Goal: Information Seeking & Learning: Learn about a topic

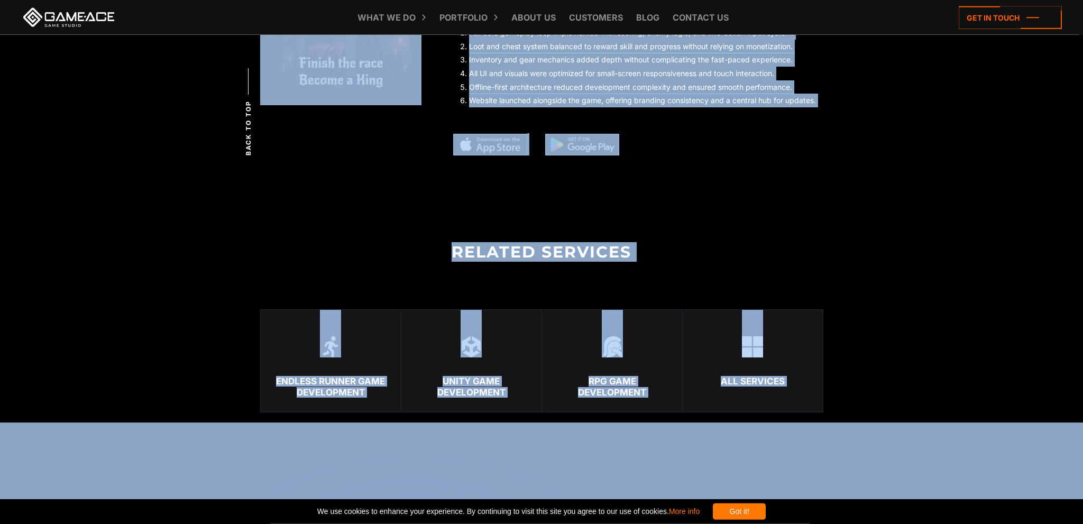
scroll to position [2067, 0]
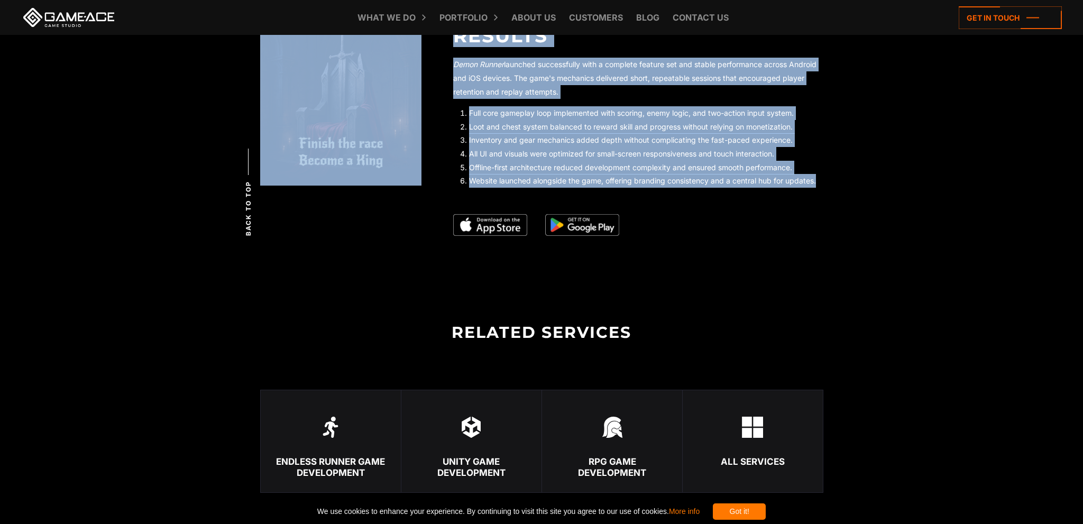
drag, startPoint x: 369, startPoint y: 207, endPoint x: 817, endPoint y: 183, distance: 449.3
copy section "Demon Runner Demon Runner is a mobile-first endless runner created in Unity, bu…"
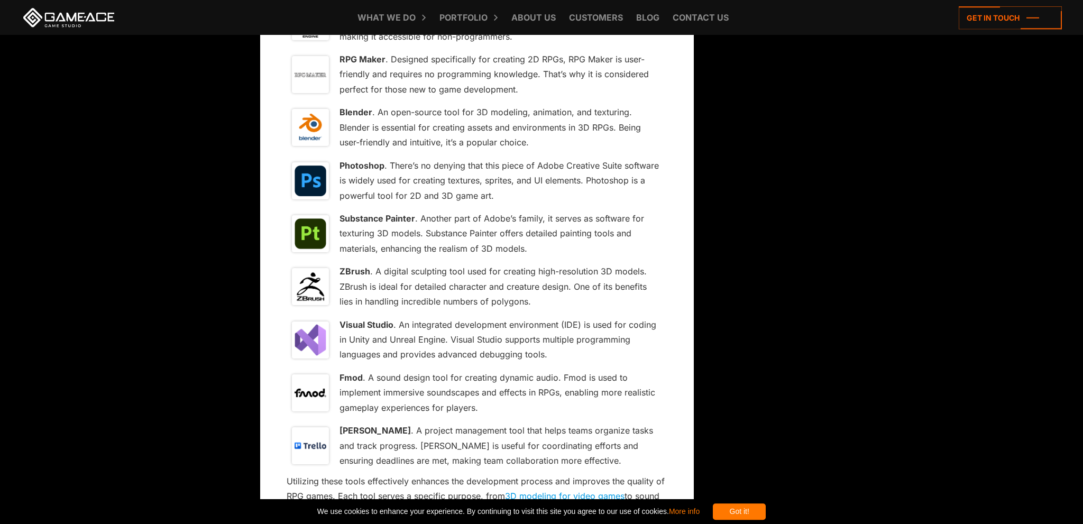
scroll to position [6480, 0]
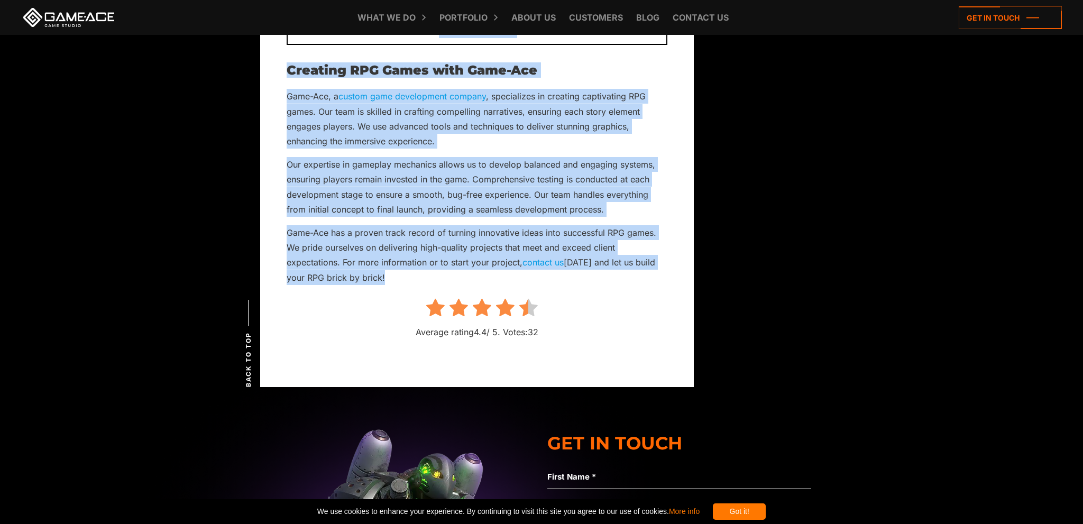
drag, startPoint x: 288, startPoint y: 425, endPoint x: 399, endPoint y: 215, distance: 238.1
copy div "How to Make an RPG Game and Not Lose Everything May 22, 2024 Creating a success…"
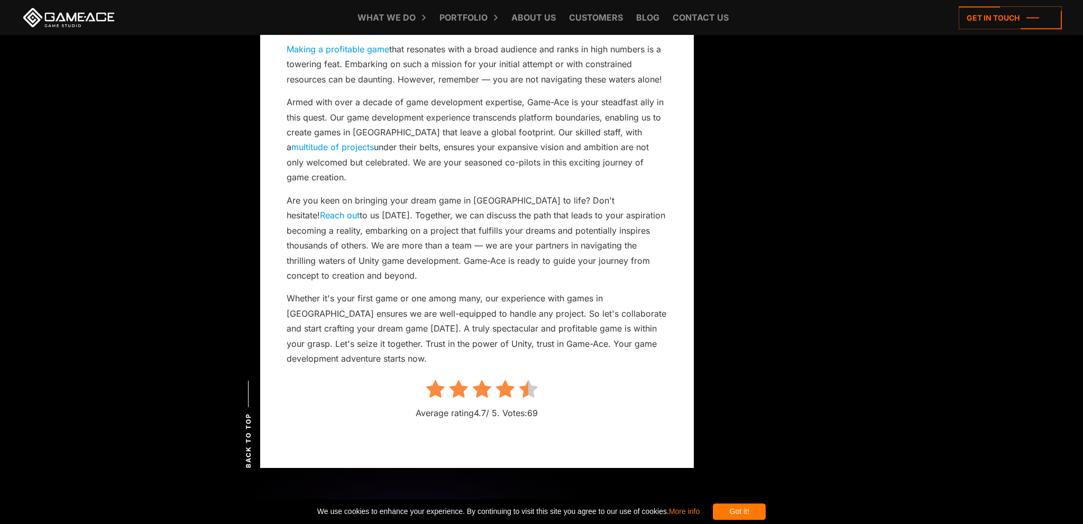
scroll to position [10080, 0]
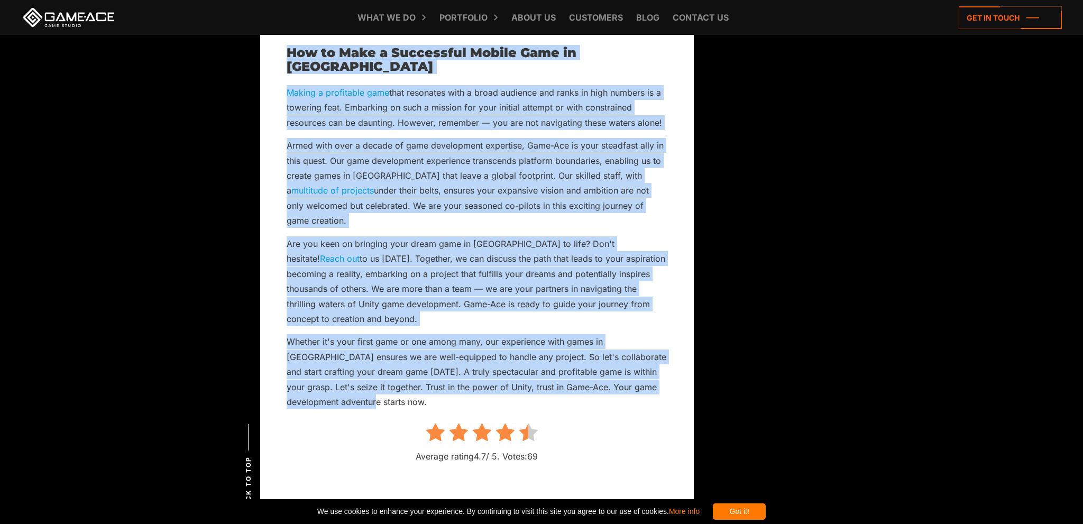
drag, startPoint x: 289, startPoint y: 418, endPoint x: 376, endPoint y: 272, distance: 170.6
copy div "How to Make a Mobile Game in Unity 2024 Updated: March 26, 2024 In the dynamic …"
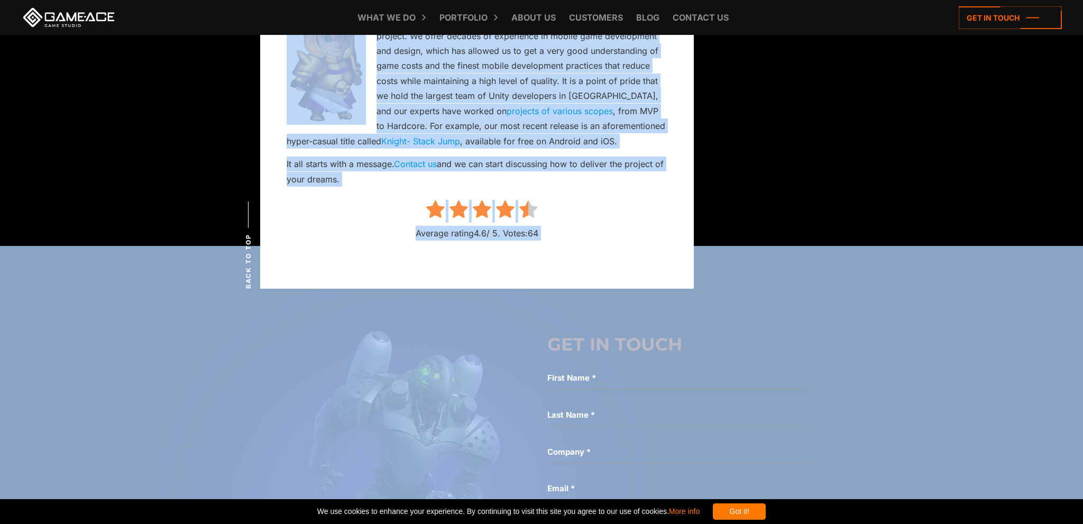
scroll to position [5962, 0]
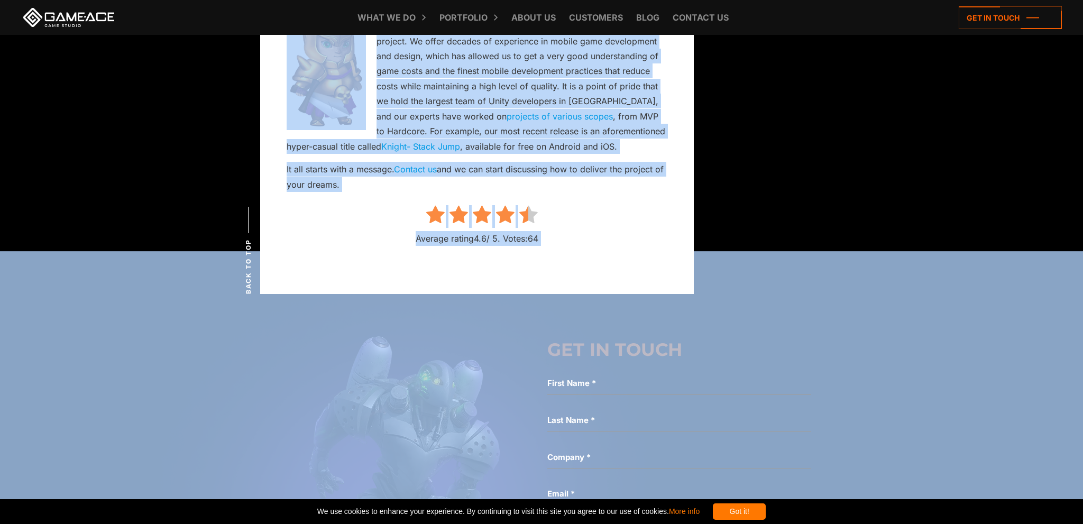
drag, startPoint x: 287, startPoint y: 422, endPoint x: 390, endPoint y: 168, distance: 273.8
copy div "Mobile Game Development Cost in 2024 | Examples and Estimates Updated: April 22…"
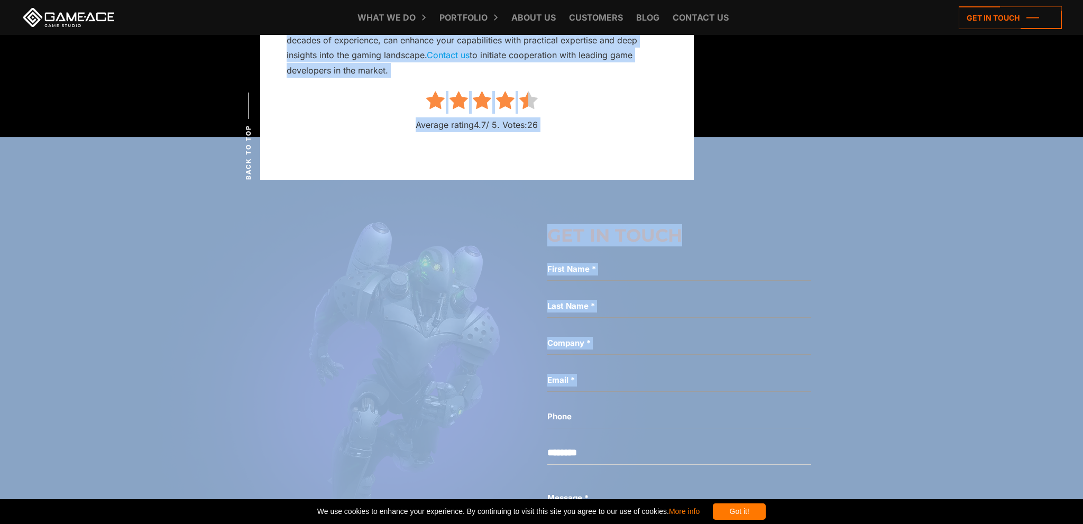
scroll to position [5294, 0]
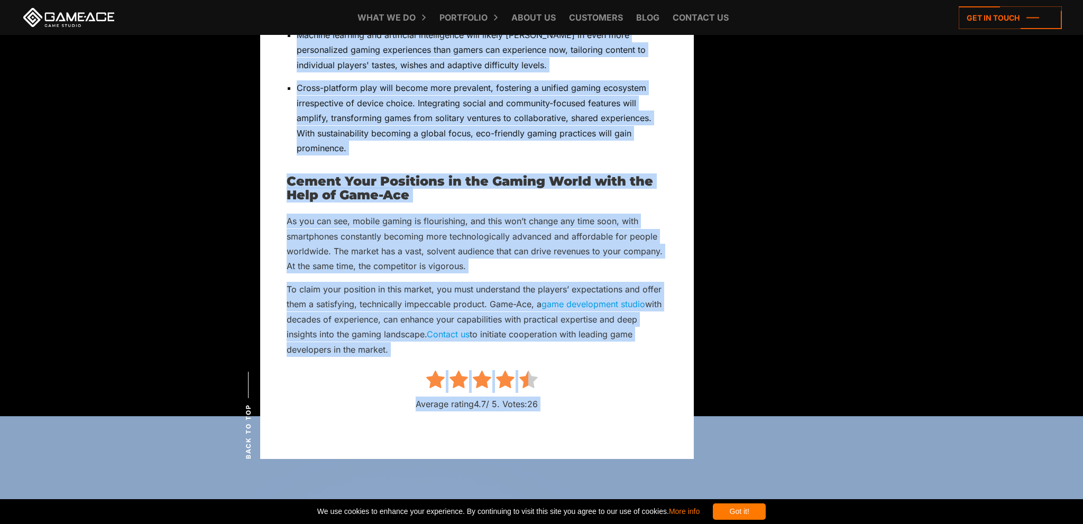
drag, startPoint x: 291, startPoint y: 420, endPoint x: 426, endPoint y: 324, distance: 165.7
copy div "Mobile Gaming Trends 2025: Genres, Technologies, Demographics Updated: January …"
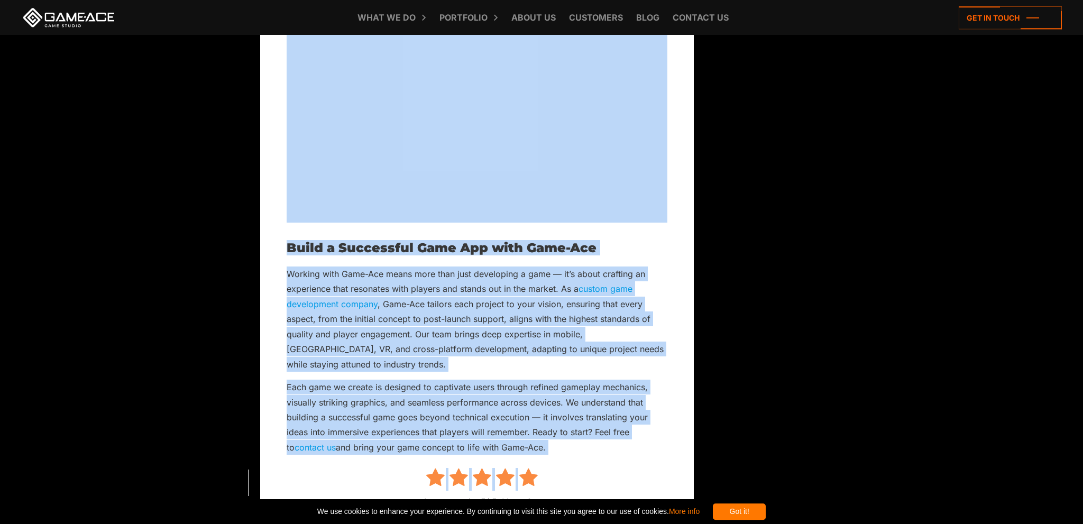
scroll to position [6366, 0]
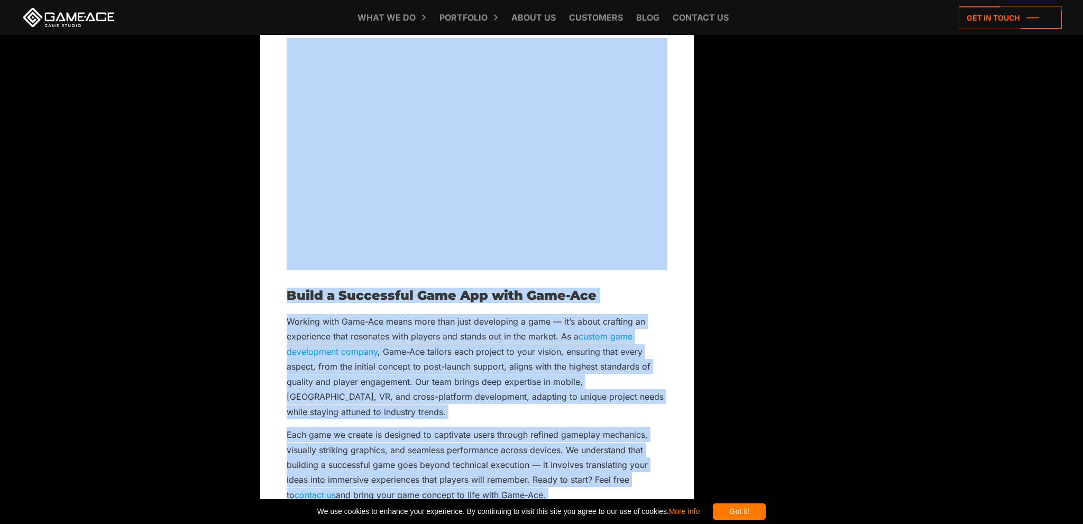
drag, startPoint x: 291, startPoint y: 426, endPoint x: 570, endPoint y: 437, distance: 279.5
copy div "How to Make a Game App That Captures Users and Dominates the Market November 12…"
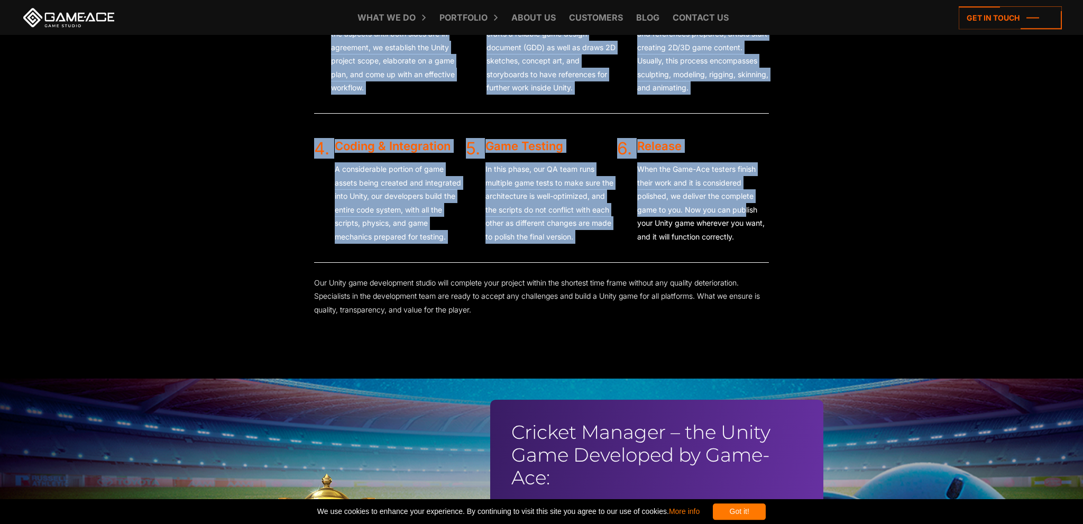
scroll to position [2330, 0]
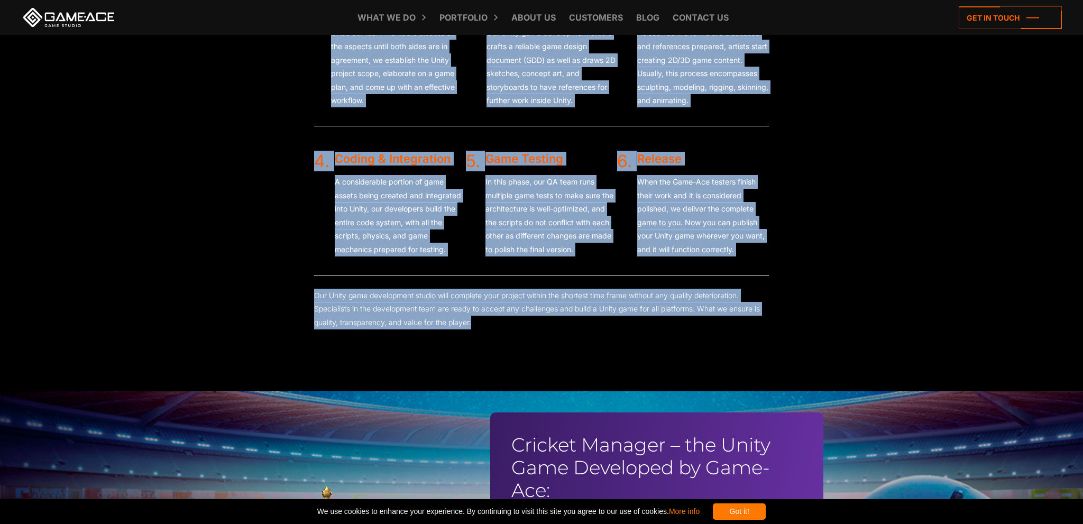
drag, startPoint x: 261, startPoint y: 283, endPoint x: 576, endPoint y: 345, distance: 321.0
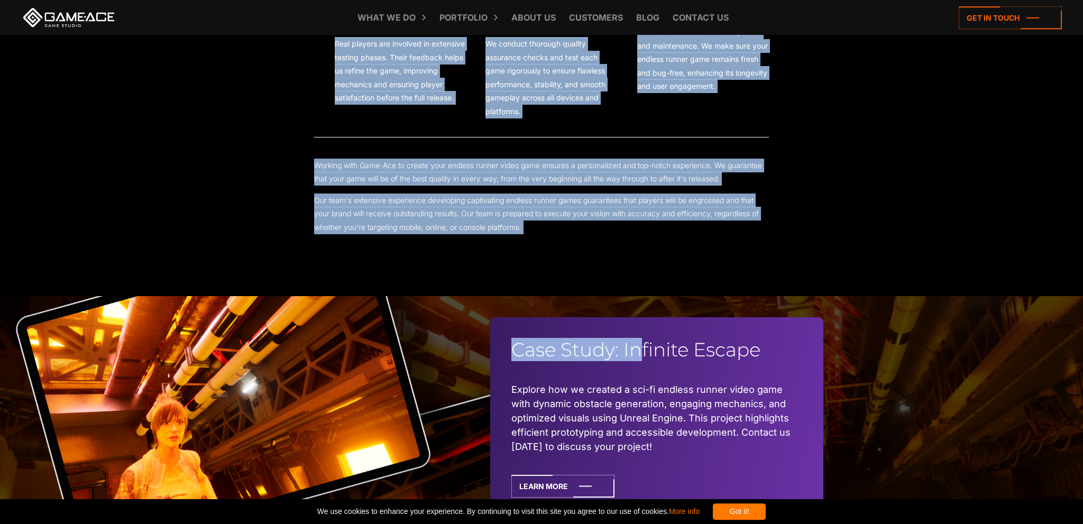
scroll to position [2301, 0]
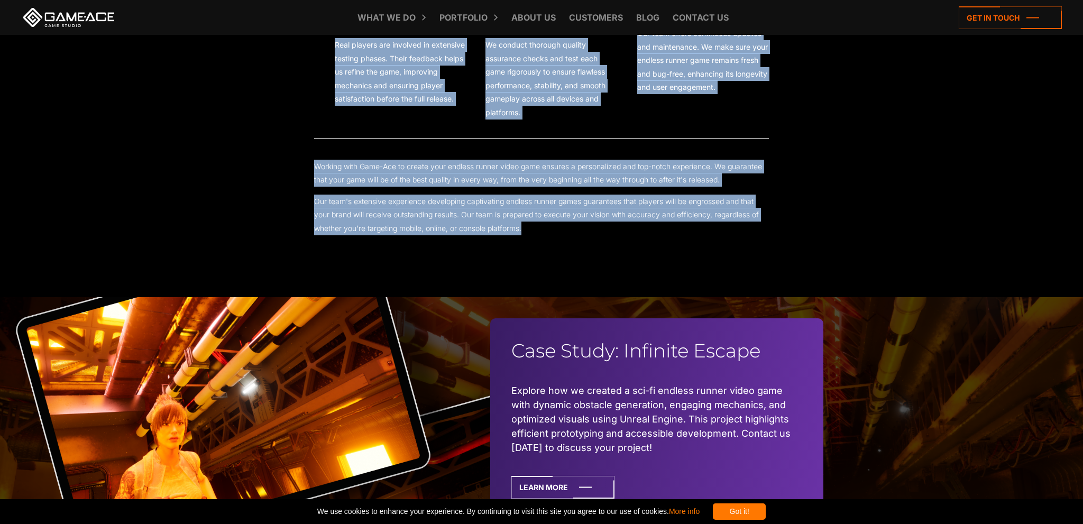
drag, startPoint x: 266, startPoint y: 287, endPoint x: 615, endPoint y: 233, distance: 353.3
copy body "Get started Our clients trust us Our Process of Endless Runner Game Creation 1.…"
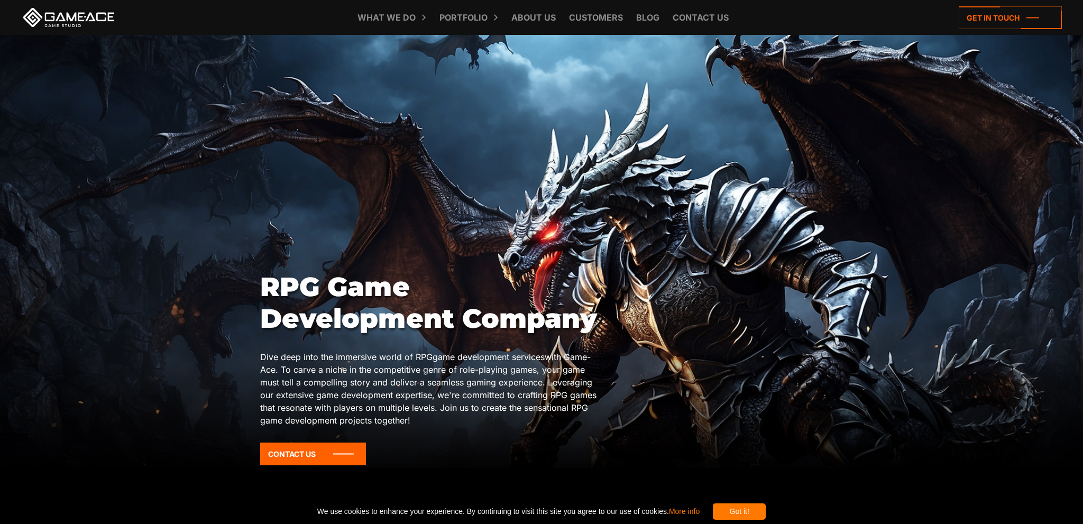
click at [766, 511] on div "Got it!" at bounding box center [739, 512] width 53 height 16
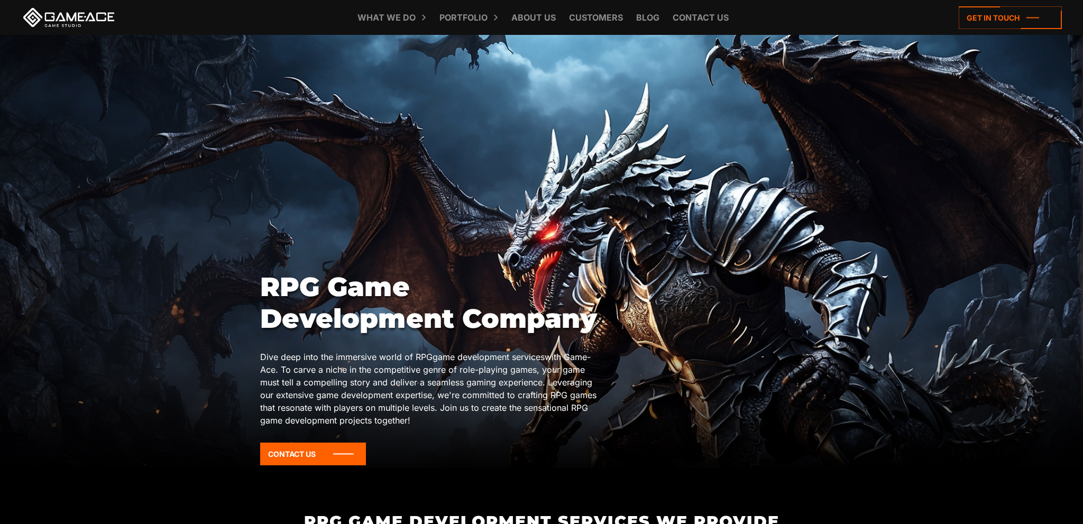
click at [860, 368] on div at bounding box center [541, 251] width 1083 height 433
click at [871, 216] on div at bounding box center [541, 251] width 1083 height 433
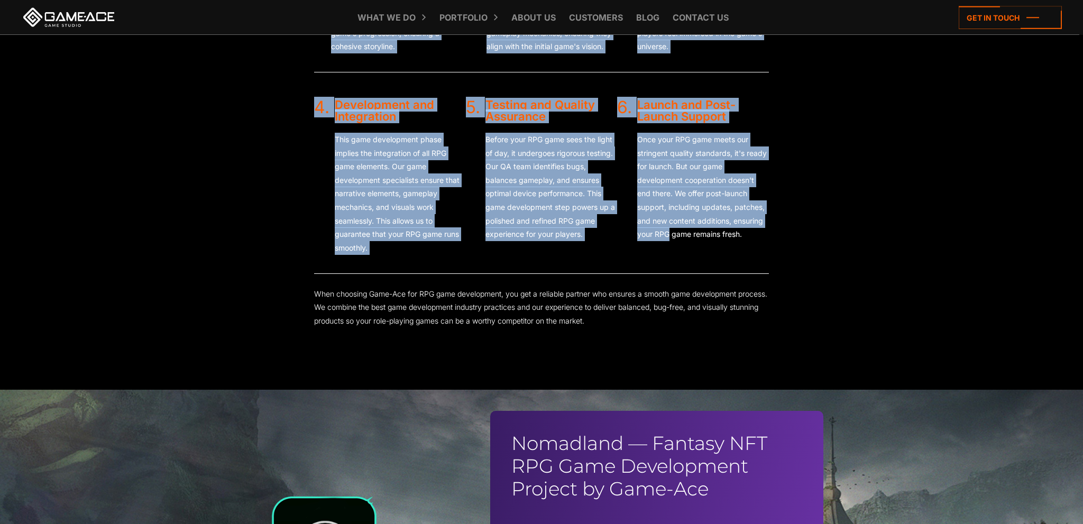
scroll to position [2506, 0]
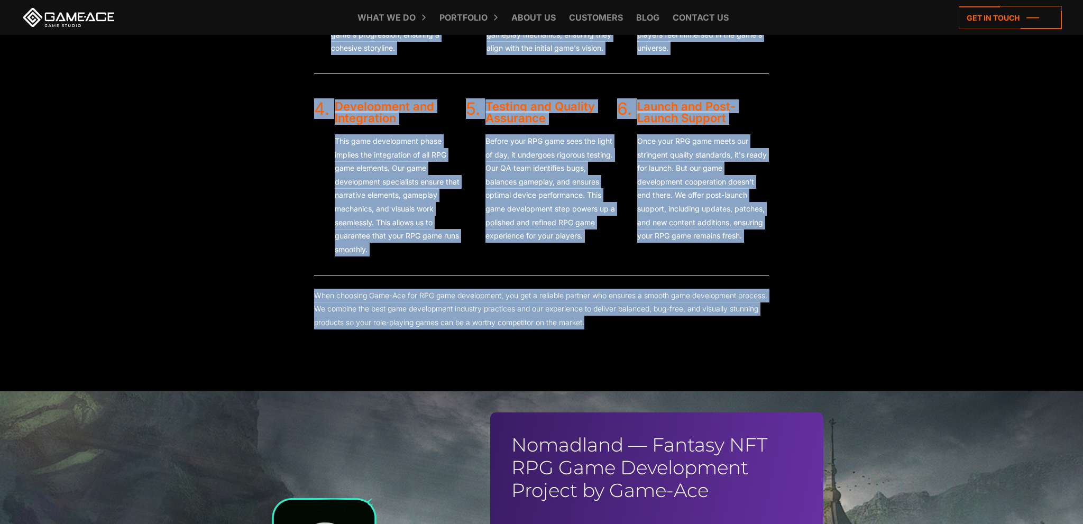
drag, startPoint x: 267, startPoint y: 285, endPoint x: 663, endPoint y: 340, distance: 400.6
copy body "Get started Our clients trust us Our RPG Game Development Process 1. Conceptual…"
click at [864, 313] on section "Our RPG Game Development Process 1. Conceptualization and Storyboarding Every e…" at bounding box center [541, 88] width 1083 height 605
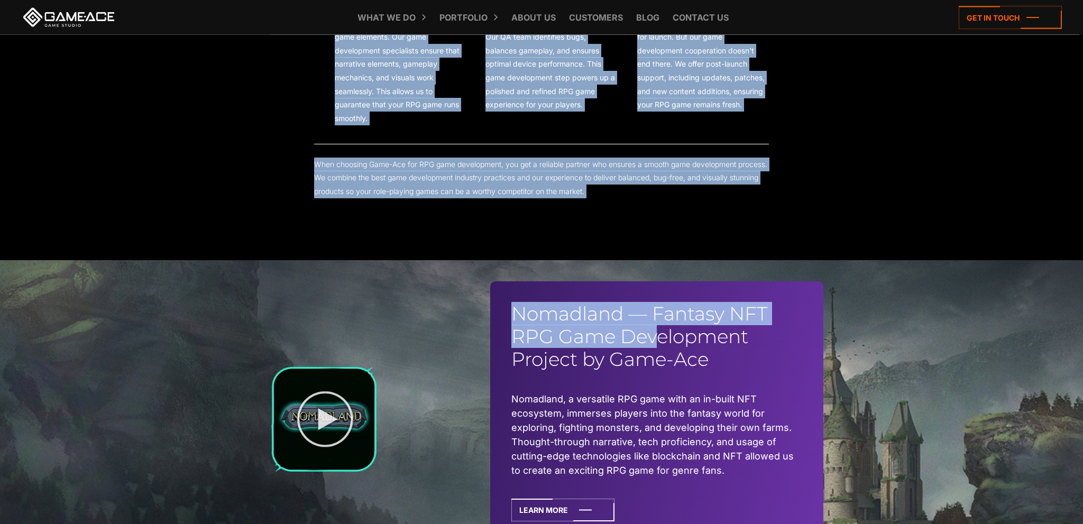
scroll to position [2618, 0]
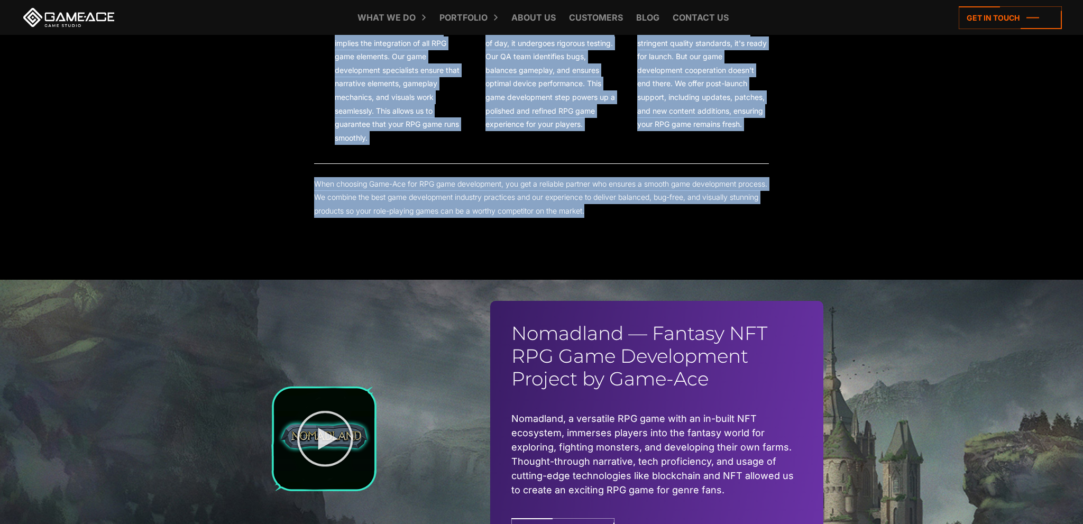
drag, startPoint x: 265, startPoint y: 281, endPoint x: 659, endPoint y: 234, distance: 397.5
copy body "Get started Our clients trust us Our RPG Game Development Process 1. Conceptual…"
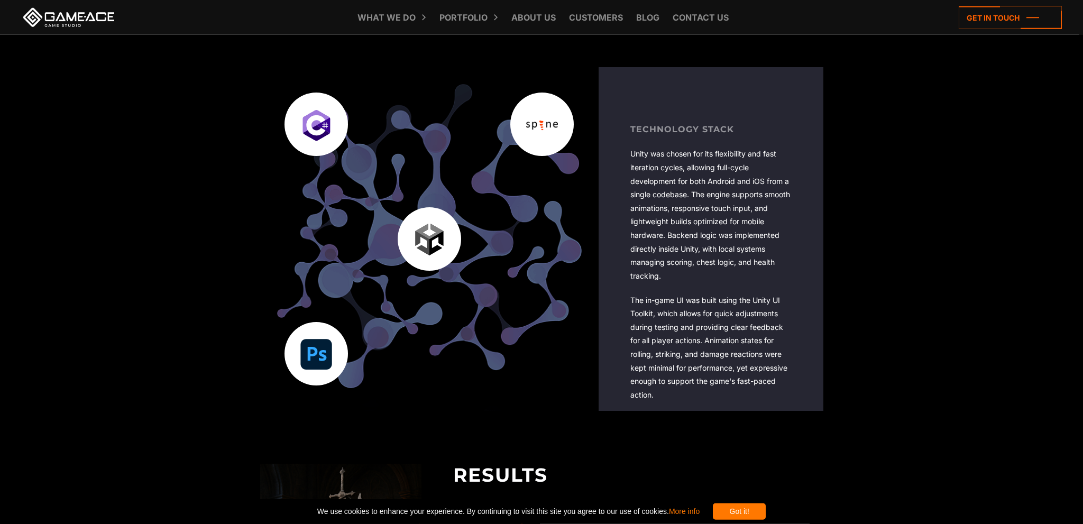
scroll to position [1604, 0]
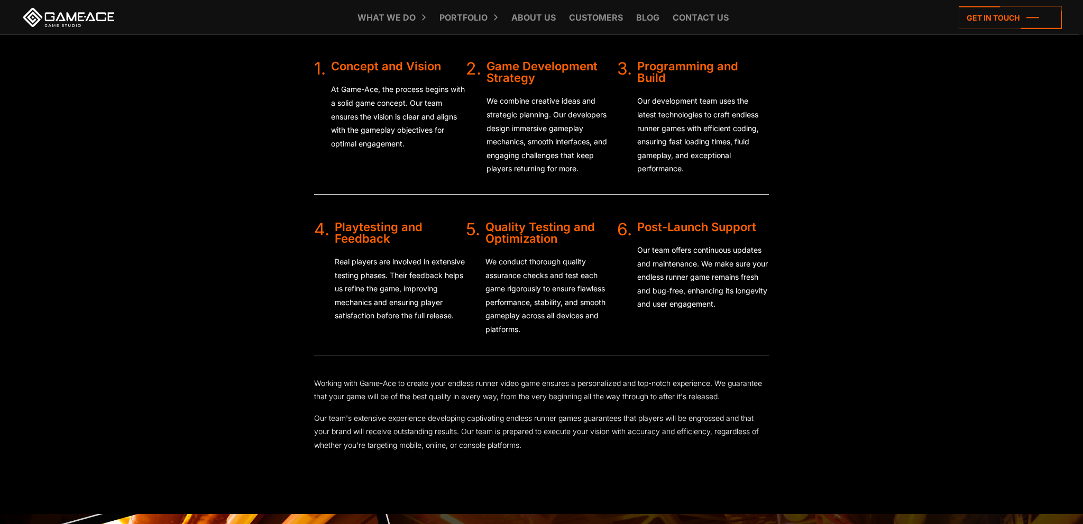
scroll to position [2078, 0]
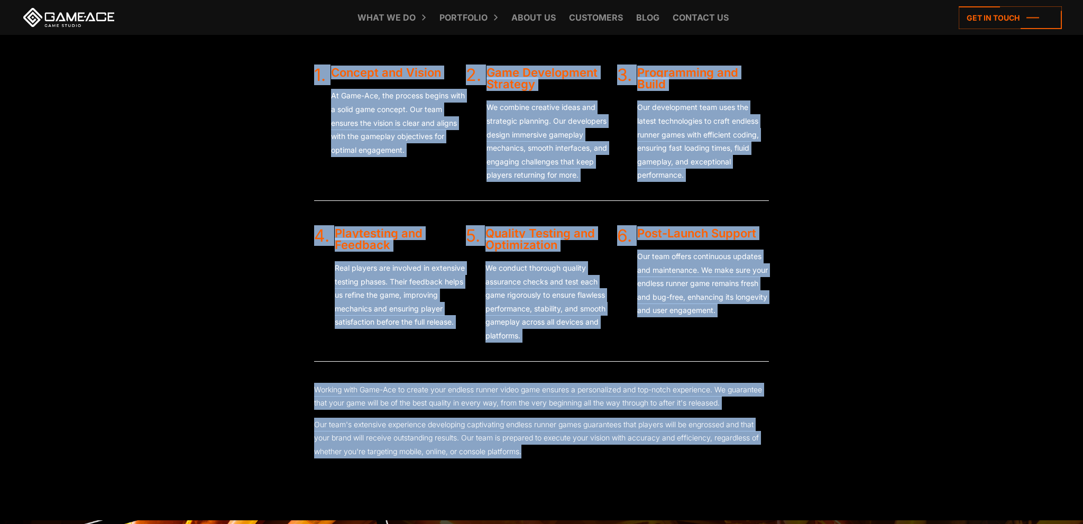
drag, startPoint x: 266, startPoint y: 283, endPoint x: 539, endPoint y: 456, distance: 323.9
click at [539, 456] on body "Endless Runner Game Development Creating an engaging endless runner game demand…" at bounding box center [541, 118] width 1083 height 4393
copy body "Get started Our clients trust us Our Process of Endless Runner Game Creation 1.…"
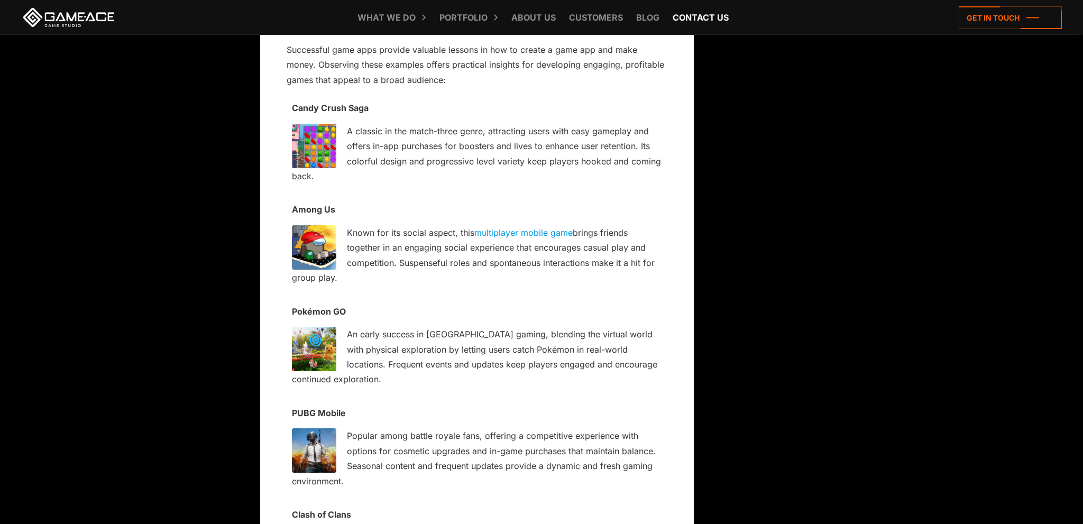
scroll to position [4925, 0]
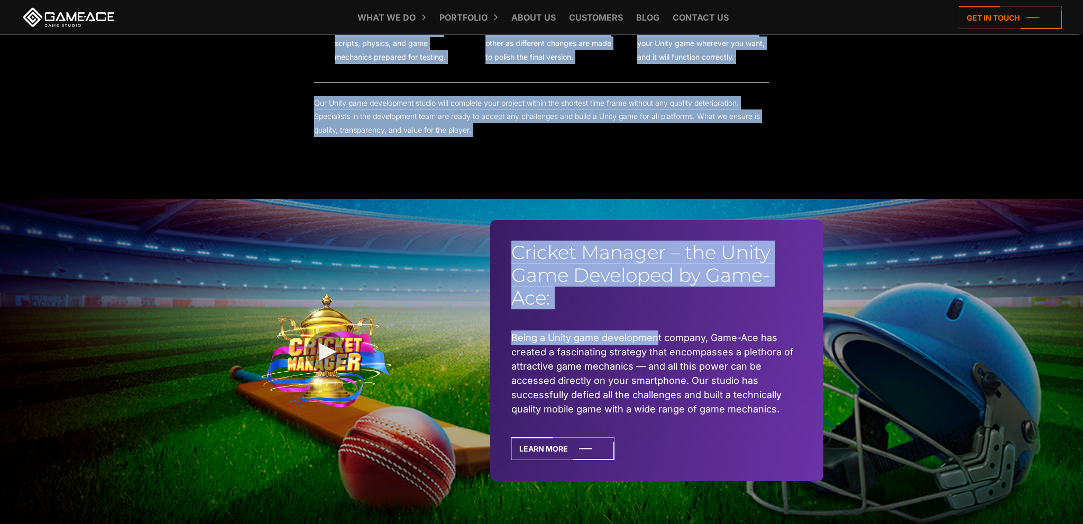
scroll to position [2346, 0]
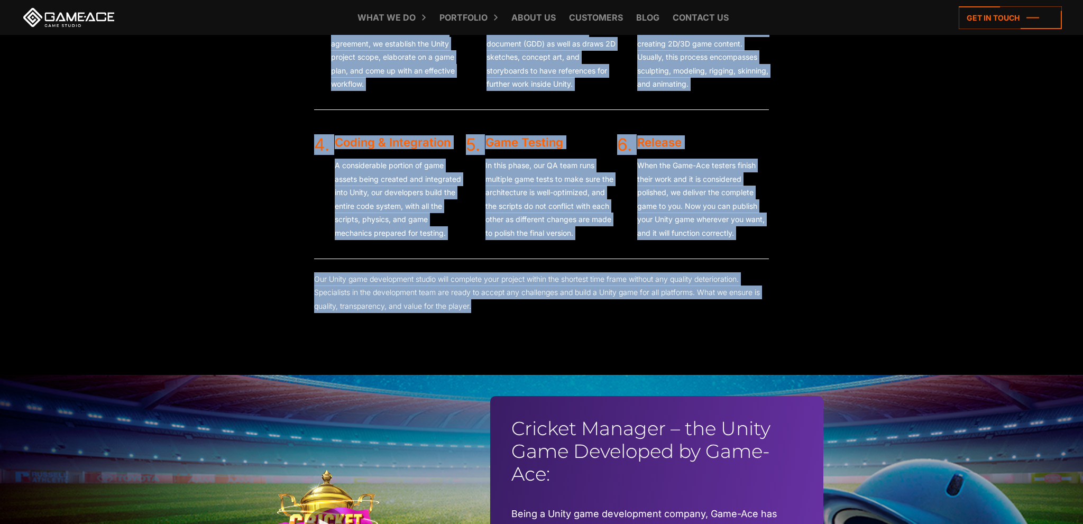
drag, startPoint x: 263, startPoint y: 285, endPoint x: 679, endPoint y: 328, distance: 418.0
copy body "Get started We Expertly Develop Unity Games Of Any Genre Arcade games Action & …"
click at [757, 226] on p "When the Game-Ace testers finish their work and it is considered polished, we d…" at bounding box center [702, 199] width 131 height 81
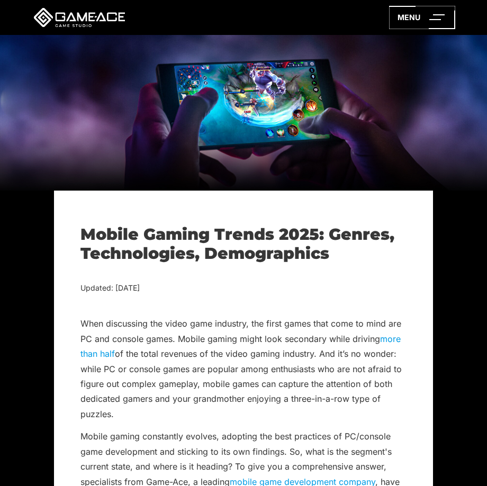
click at [284, 326] on p "When discussing the video game industry, the first games that come to mind are …" at bounding box center [243, 368] width 326 height 105
